Goal: Find specific fact: Find specific fact

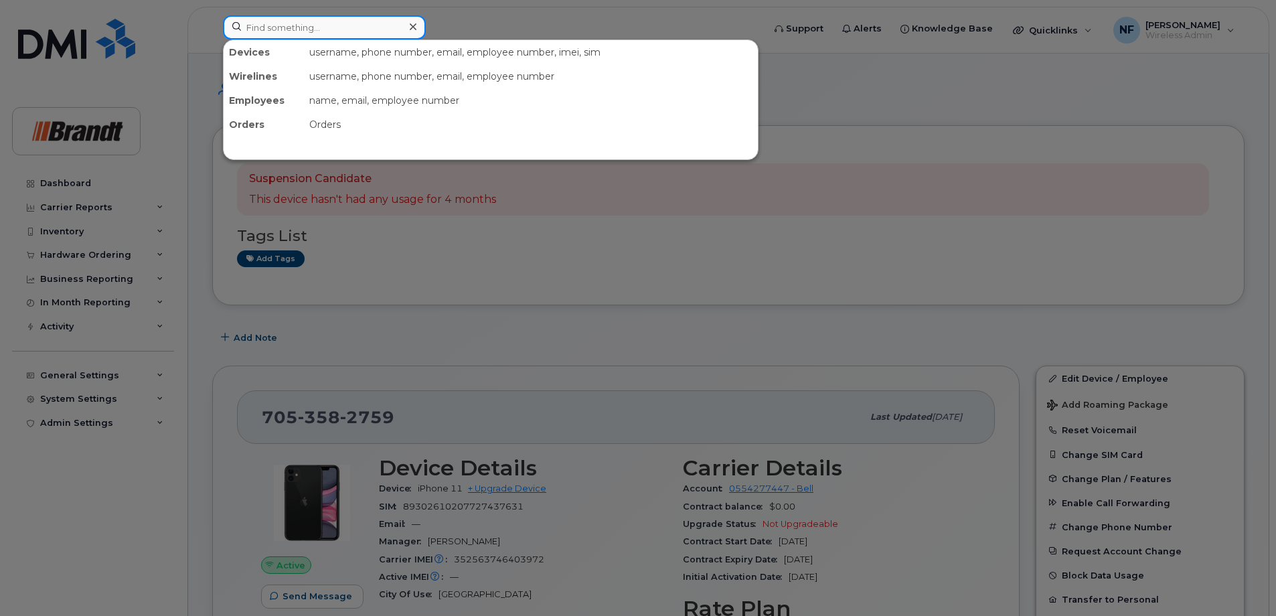
click at [402, 29] on input at bounding box center [324, 27] width 203 height 24
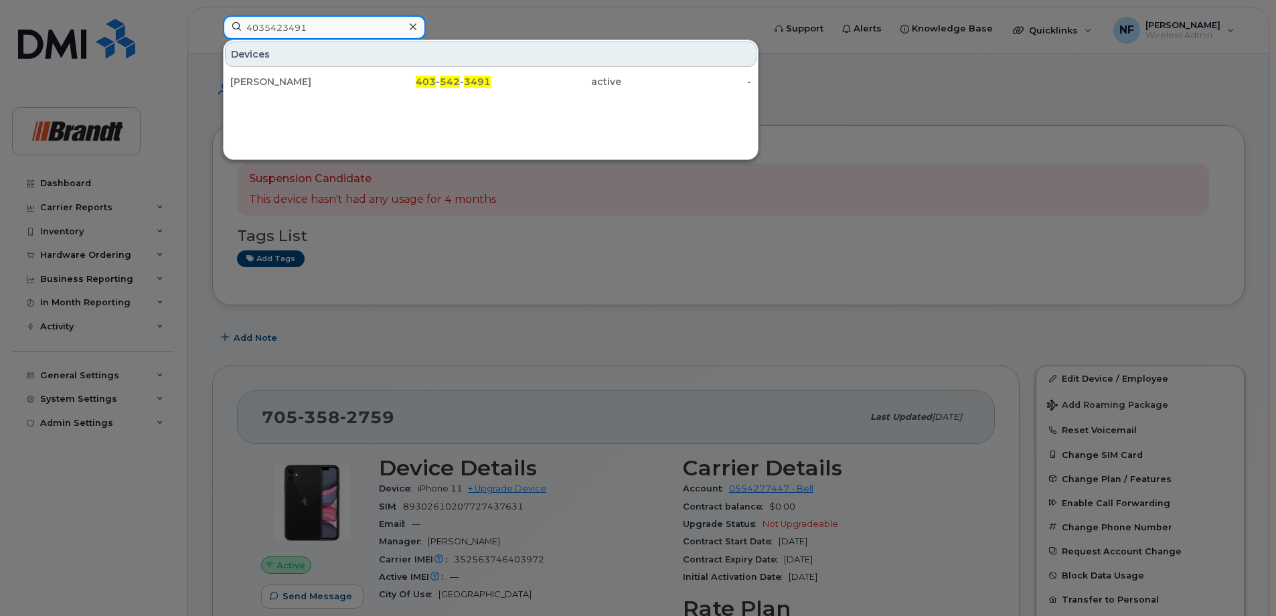
type input "4035423491"
click at [414, 84] on div "403 - 542 - 3491" at bounding box center [426, 81] width 131 height 13
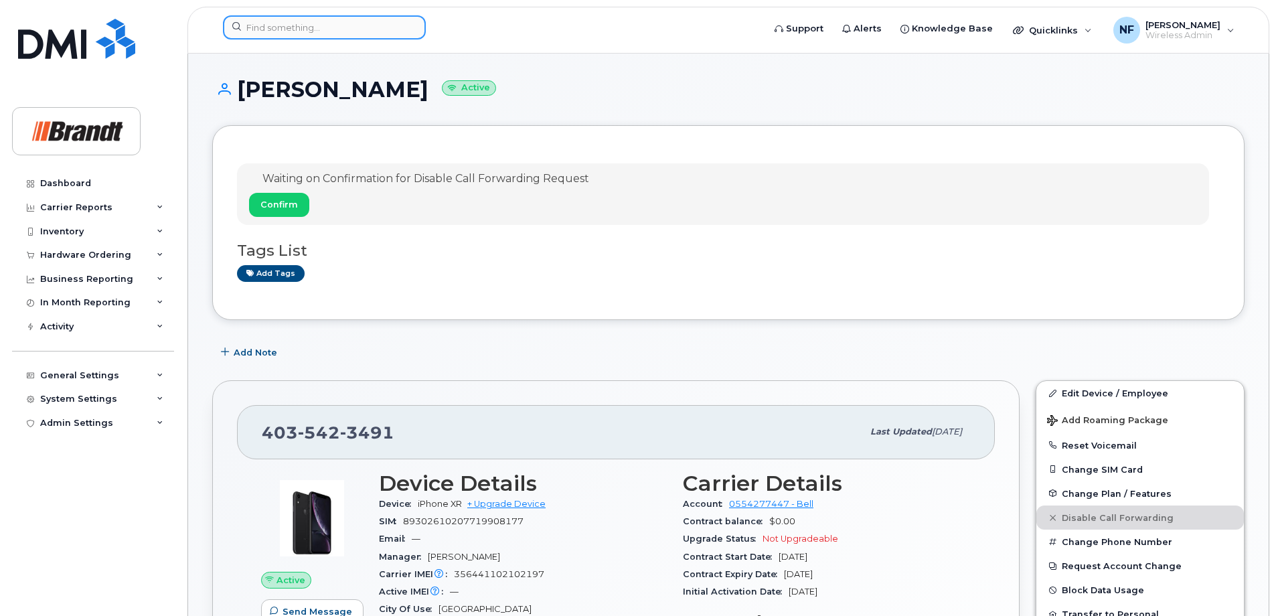
click at [364, 19] on input at bounding box center [324, 27] width 203 height 24
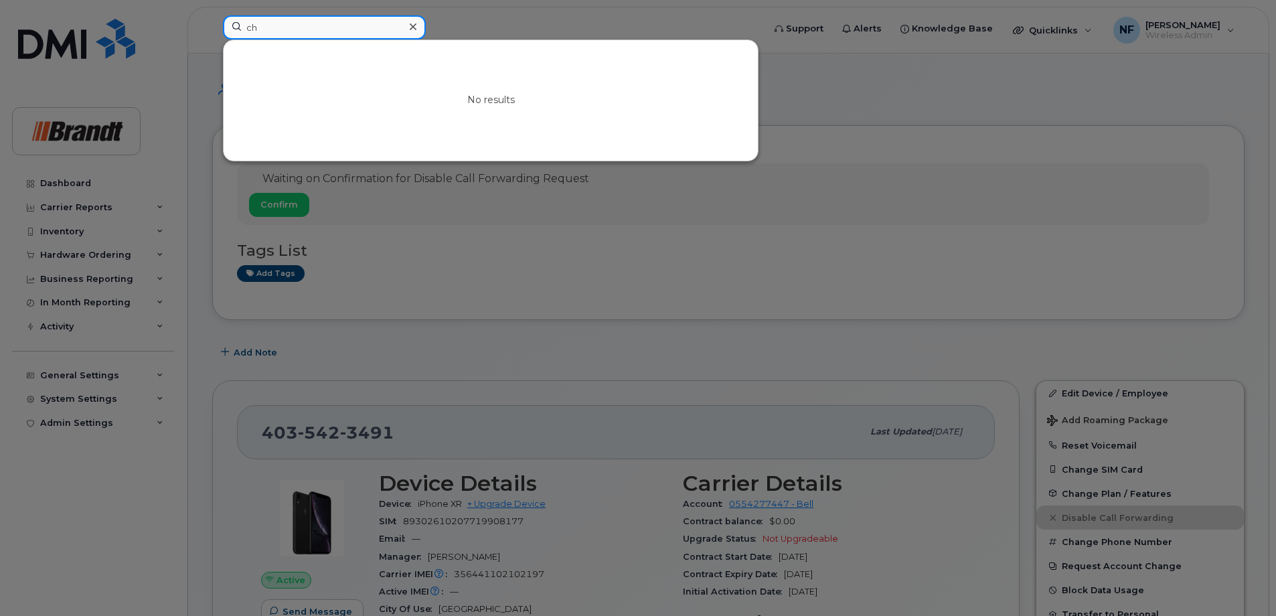
type input "c"
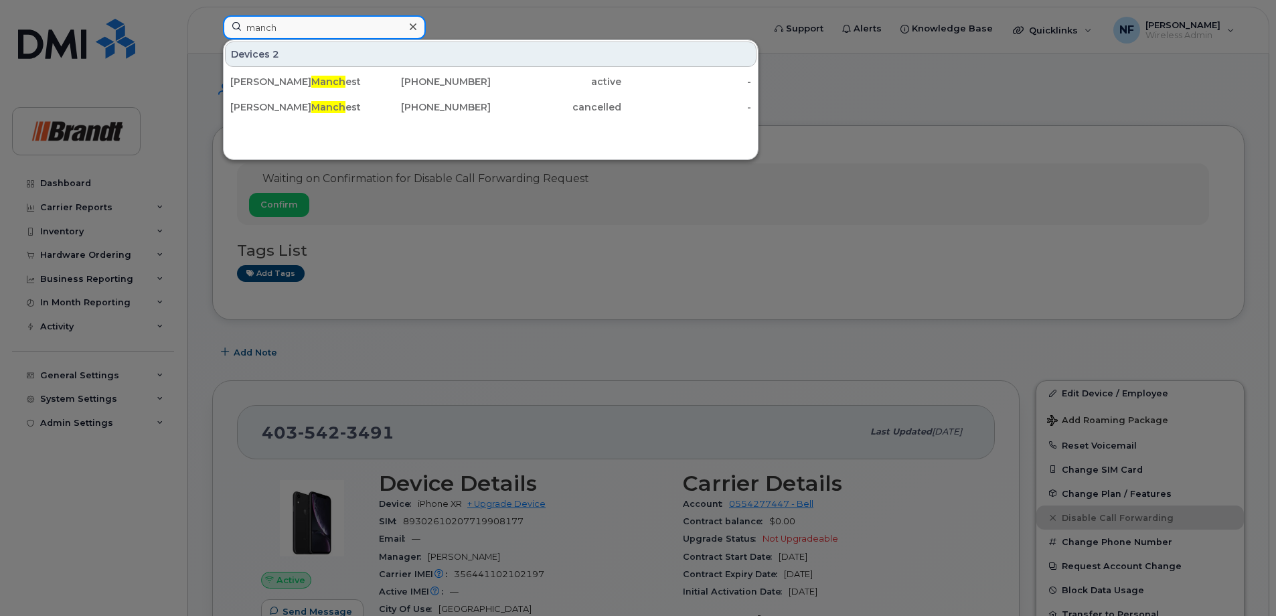
type input "manch"
click at [352, 77] on div "Christopher Manch ester" at bounding box center [295, 81] width 131 height 13
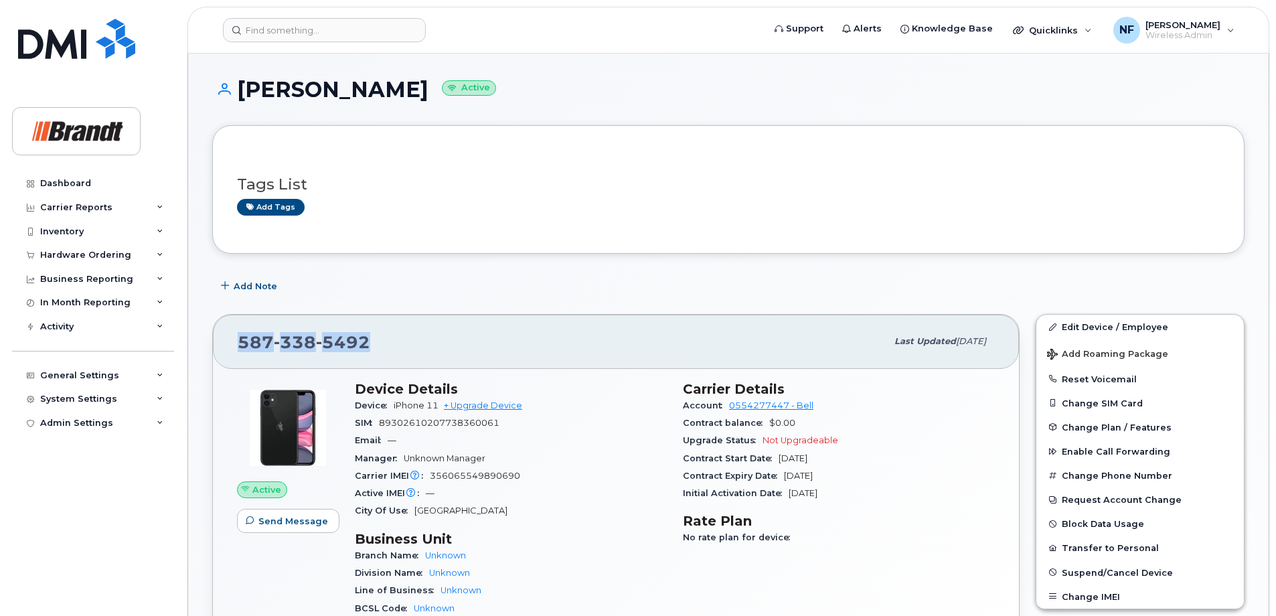
drag, startPoint x: 370, startPoint y: 338, endPoint x: 222, endPoint y: 340, distance: 147.3
click at [222, 340] on div "587 338 5492 Last updated Aug 11, 2025" at bounding box center [616, 342] width 806 height 54
copy span "587 338 5492"
